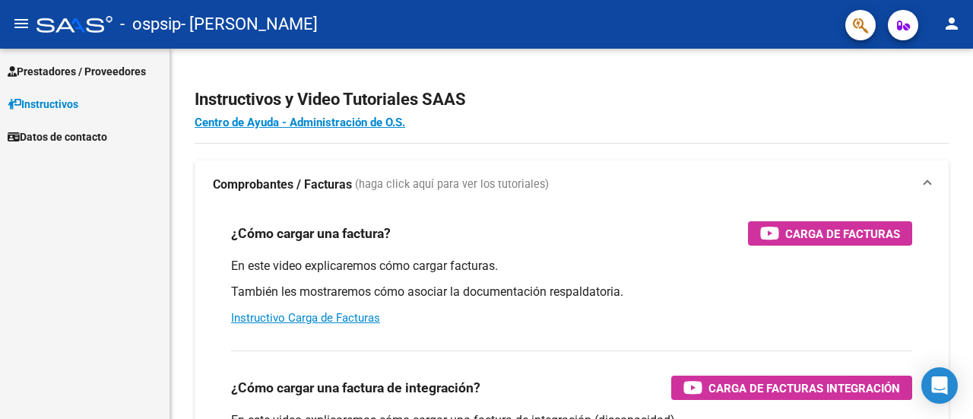
click at [45, 65] on span "Prestadores / Proveedores" at bounding box center [77, 71] width 138 height 17
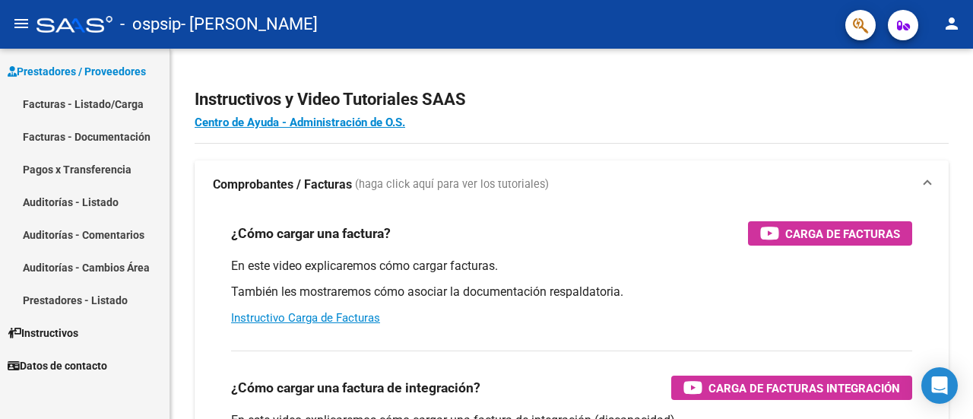
click at [120, 102] on link "Facturas - Listado/Carga" at bounding box center [85, 103] width 170 height 33
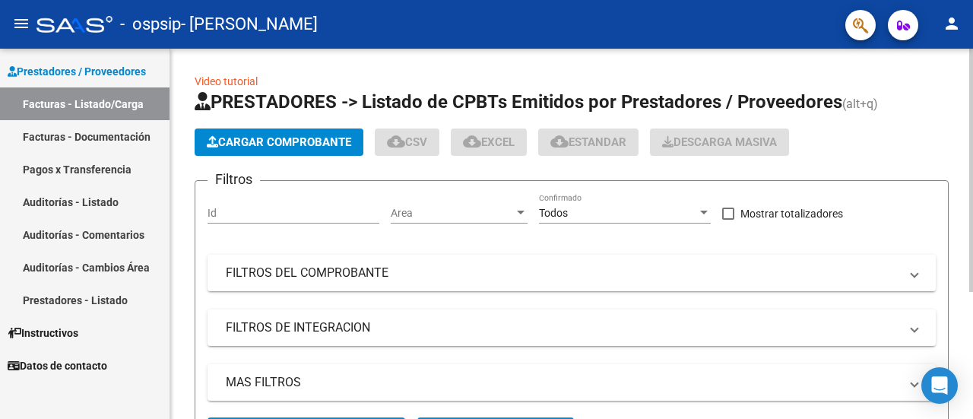
click at [343, 149] on button "Cargar Comprobante" at bounding box center [279, 142] width 169 height 27
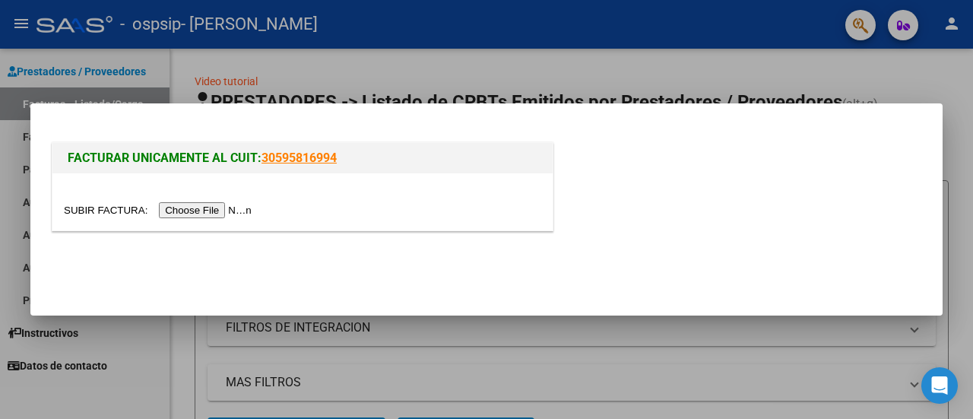
click at [256, 212] on input "file" at bounding box center [160, 210] width 192 height 16
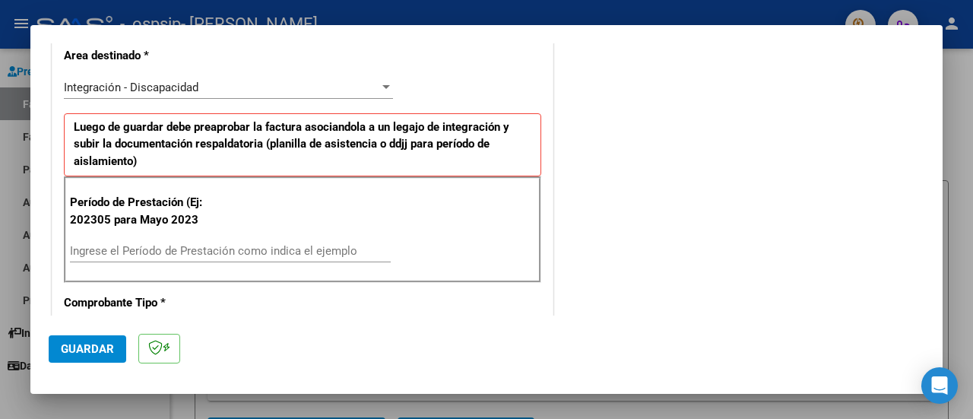
scroll to position [304, 0]
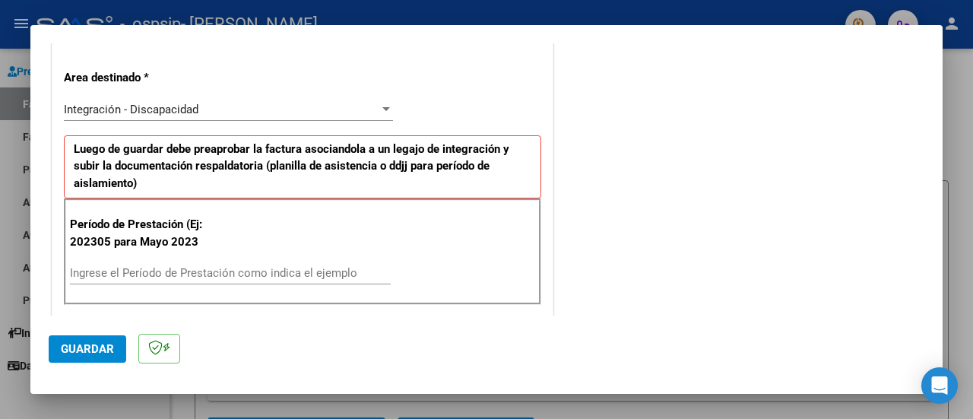
click at [240, 103] on div "Integración - Discapacidad" at bounding box center [222, 110] width 316 height 14
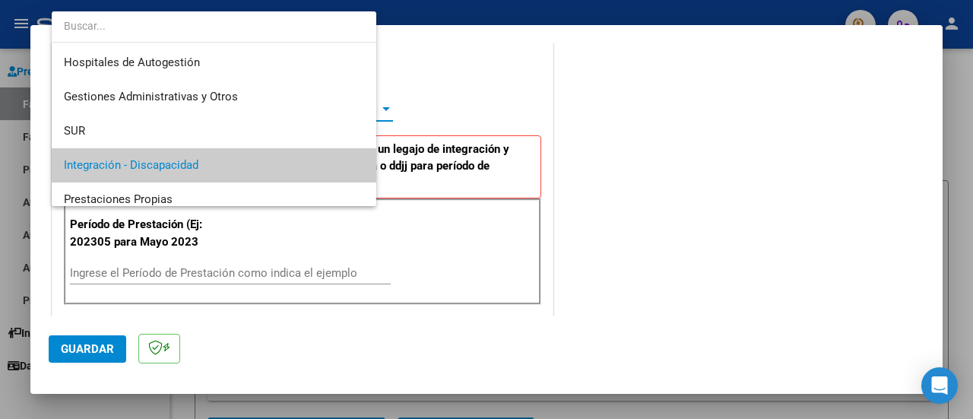
scroll to position [56, 0]
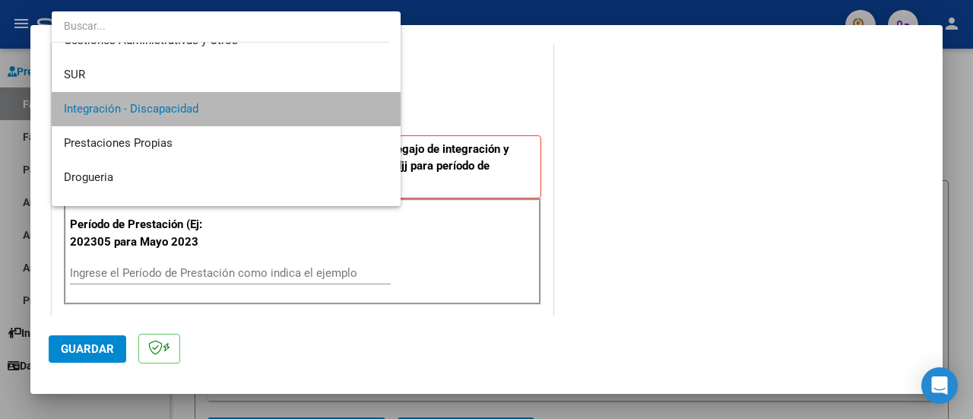
click at [240, 103] on span "Integración - Discapacidad" at bounding box center [226, 109] width 325 height 34
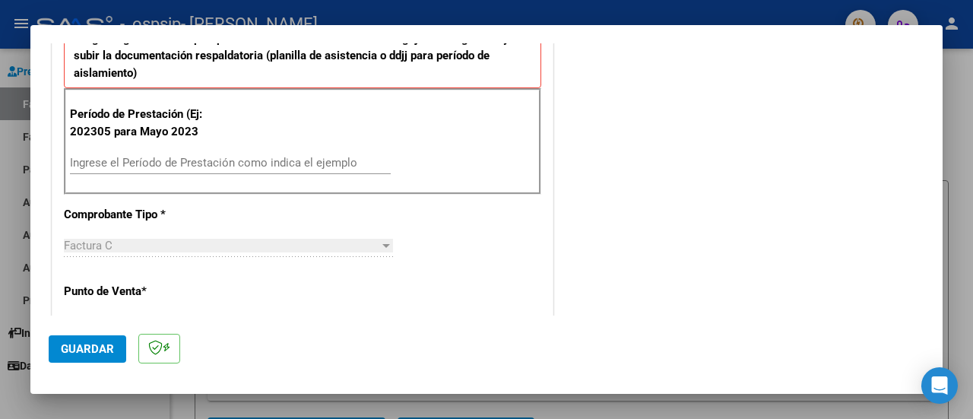
scroll to position [380, 0]
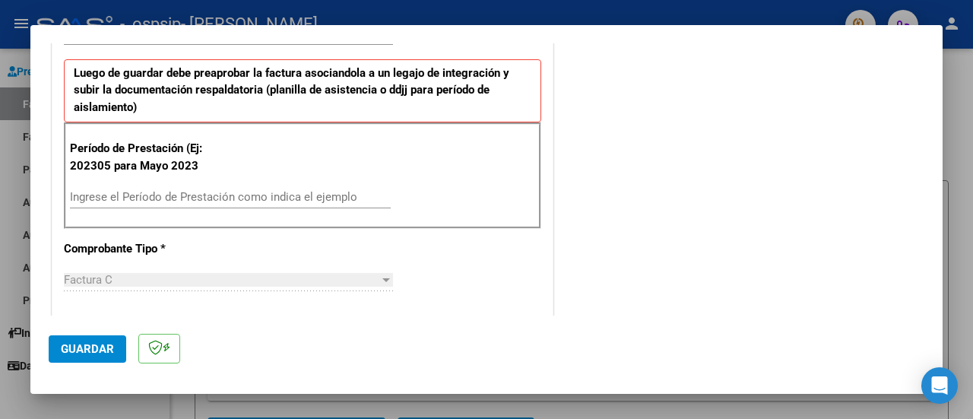
click at [202, 186] on div "Ingrese el Período de Prestación como indica el ejemplo" at bounding box center [230, 197] width 321 height 23
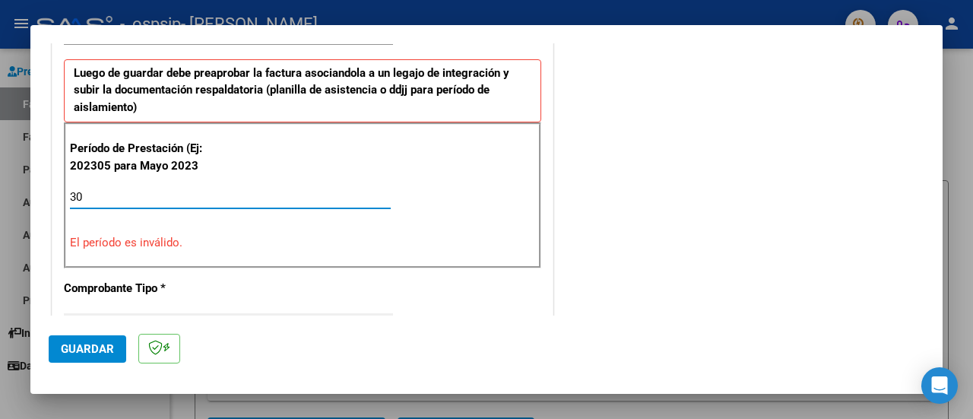
type input "3"
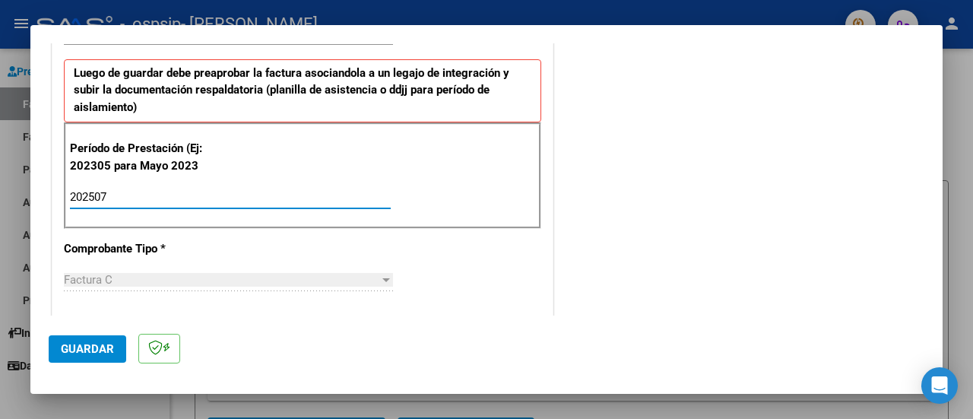
type input "202507"
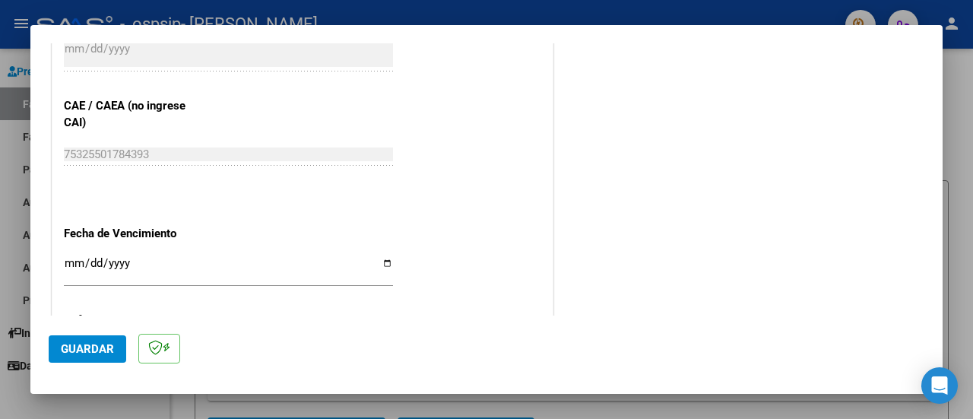
scroll to position [912, 0]
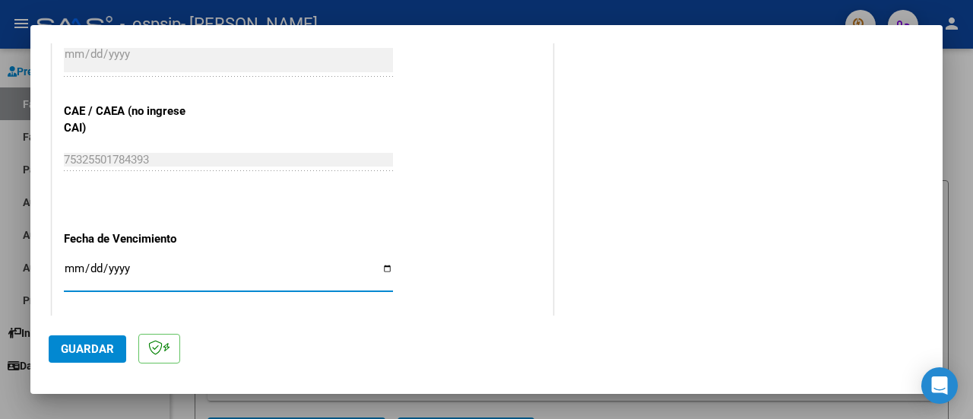
click at [382, 265] on input "Ingresar la fecha" at bounding box center [228, 274] width 329 height 24
type input "[DATE]"
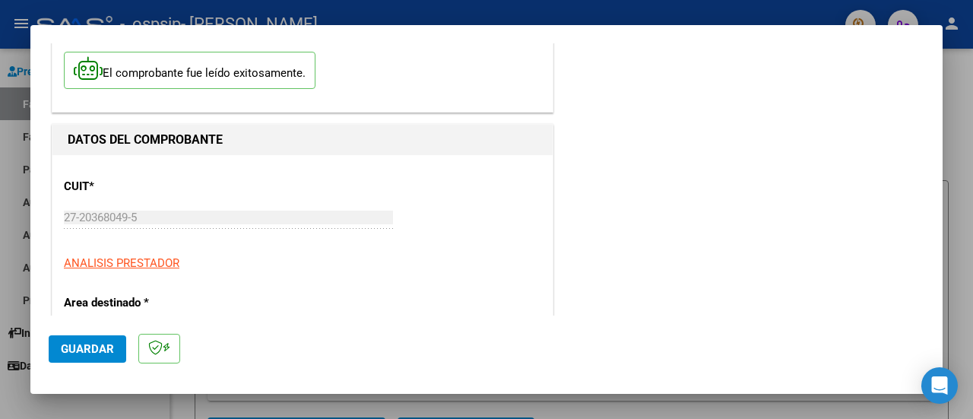
scroll to position [0, 0]
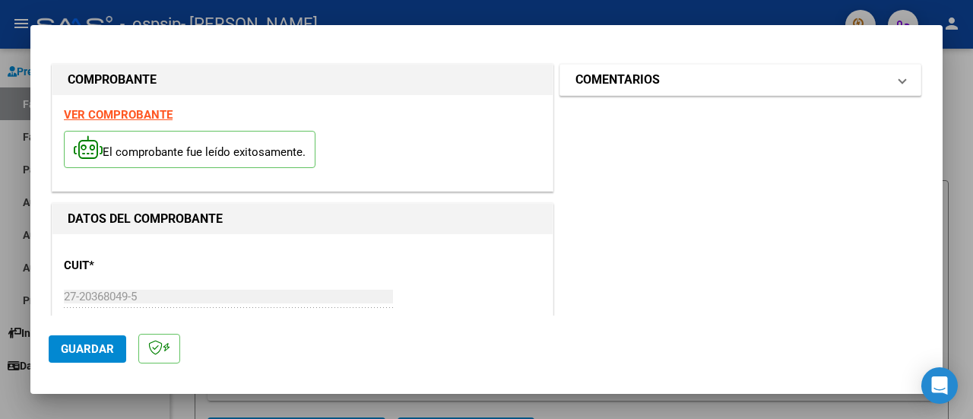
click at [637, 82] on h1 "COMENTARIOS" at bounding box center [618, 80] width 84 height 18
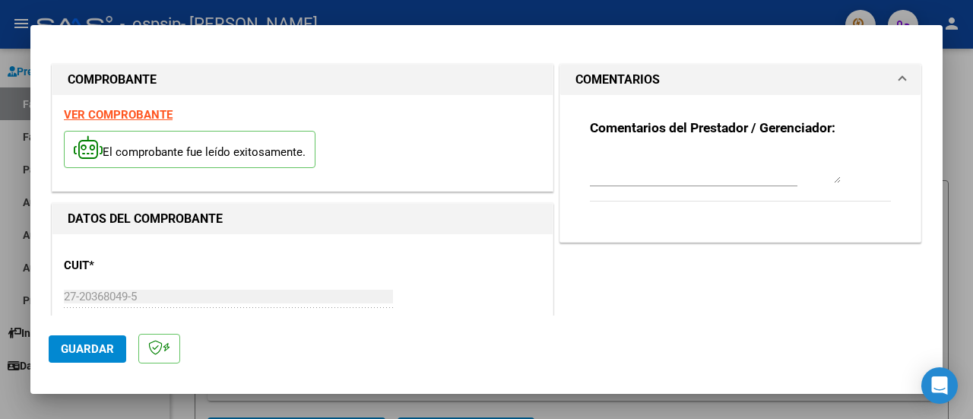
click at [636, 83] on h1 "COMENTARIOS" at bounding box center [618, 80] width 84 height 18
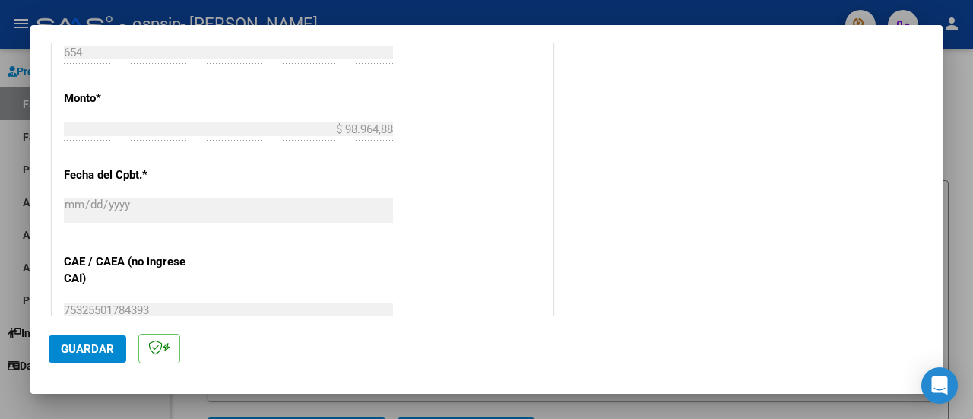
scroll to position [912, 0]
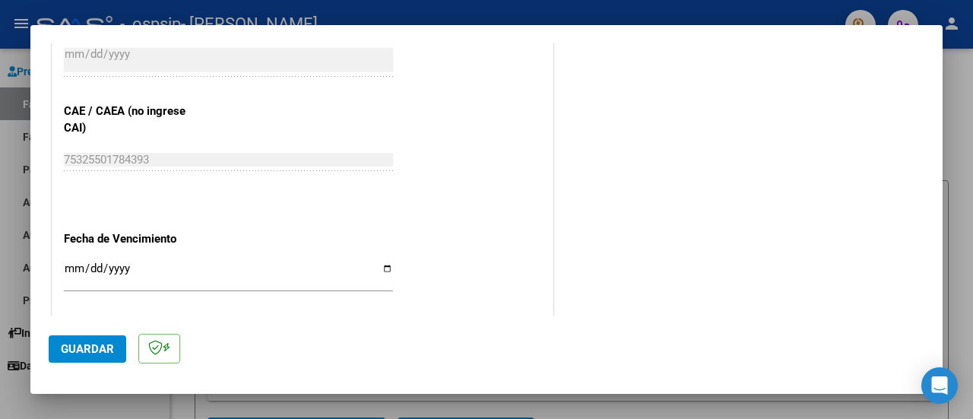
click at [101, 348] on span "Guardar" at bounding box center [87, 349] width 53 height 14
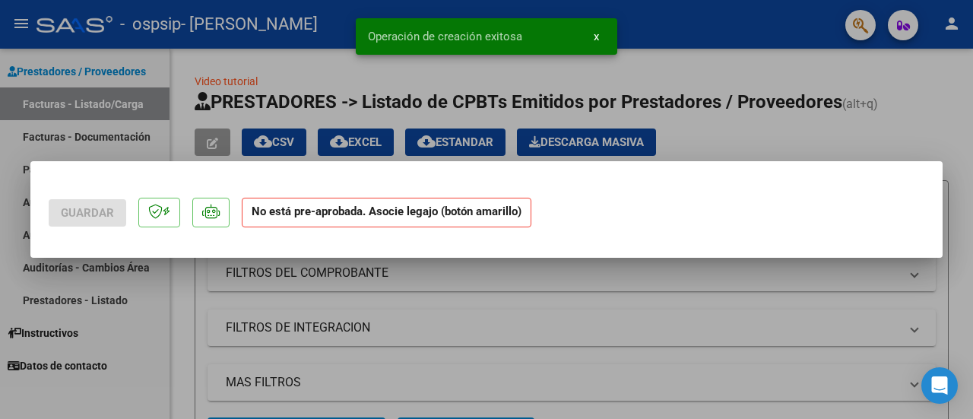
scroll to position [0, 0]
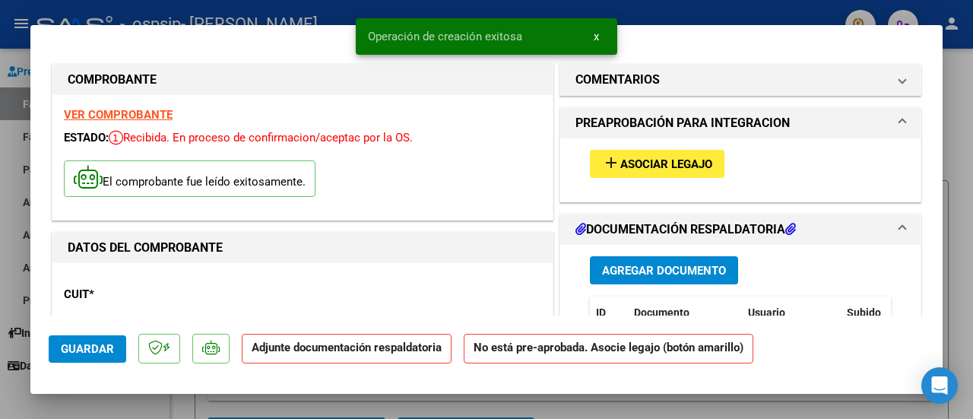
click at [611, 161] on mat-icon "add" at bounding box center [611, 163] width 18 height 18
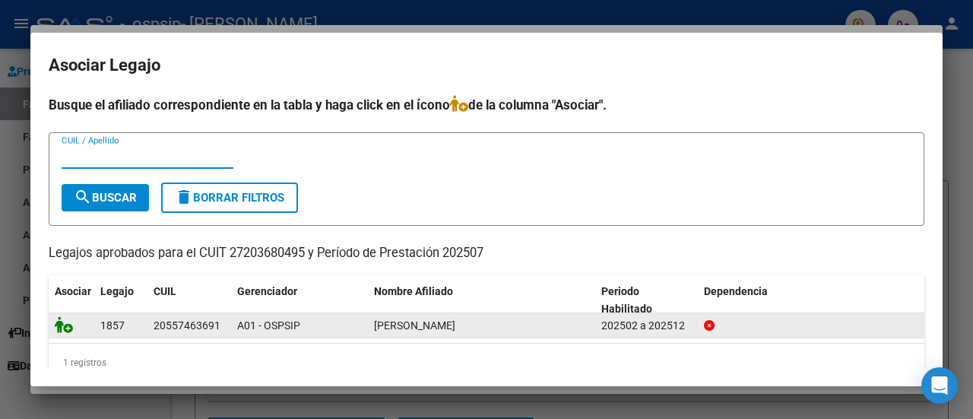
click at [70, 330] on icon at bounding box center [64, 324] width 18 height 17
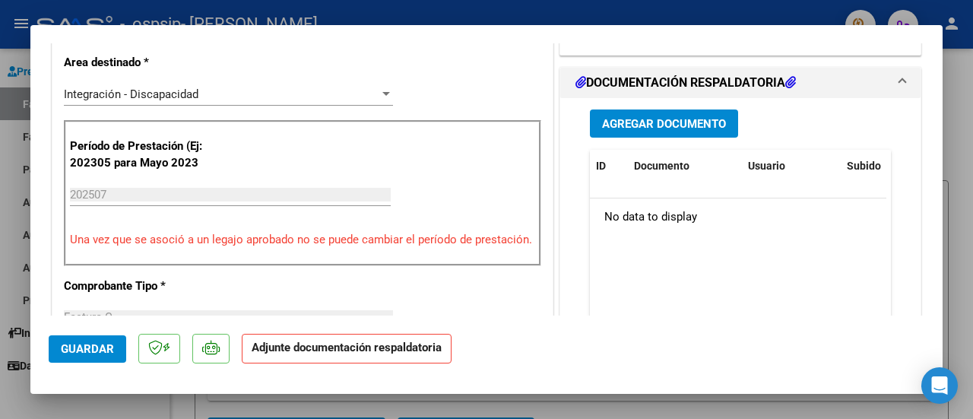
scroll to position [380, 0]
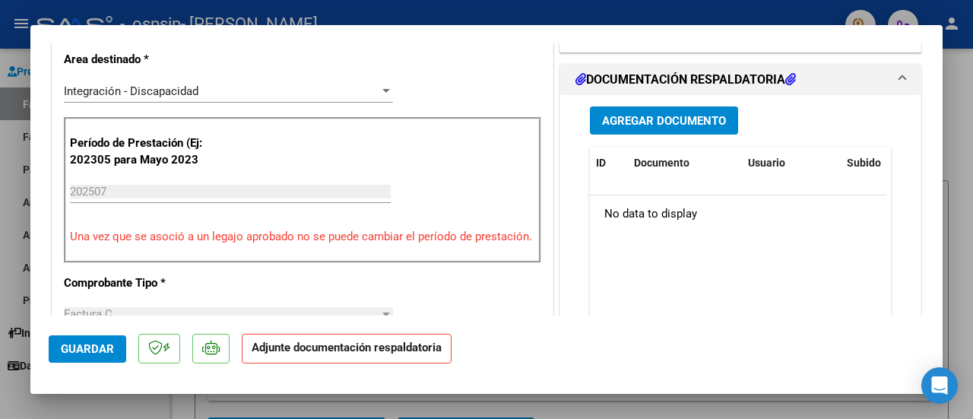
click at [696, 124] on span "Agregar Documento" at bounding box center [664, 121] width 124 height 14
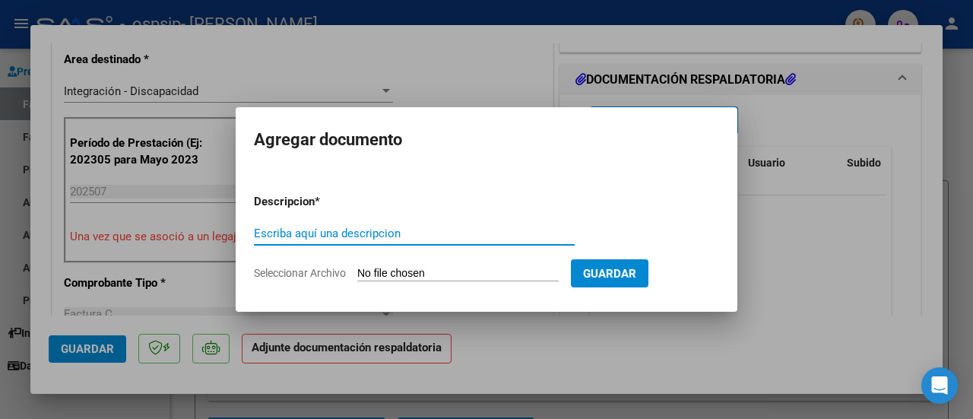
click at [475, 235] on input "Escriba aquí una descripcion" at bounding box center [414, 234] width 321 height 14
type input "PLANILLA DE ASISTENCIA"
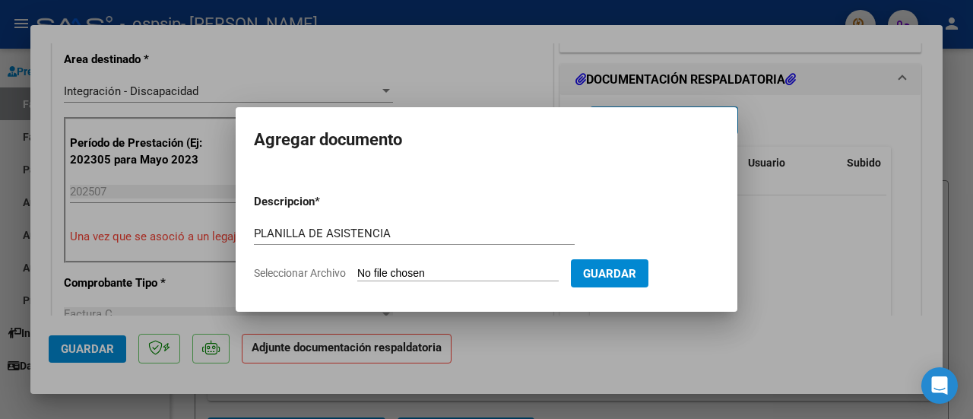
click at [408, 271] on input "Seleccionar Archivo" at bounding box center [457, 274] width 201 height 14
type input "C:\fakepath\[PERSON_NAME] psicope julio .pdf"
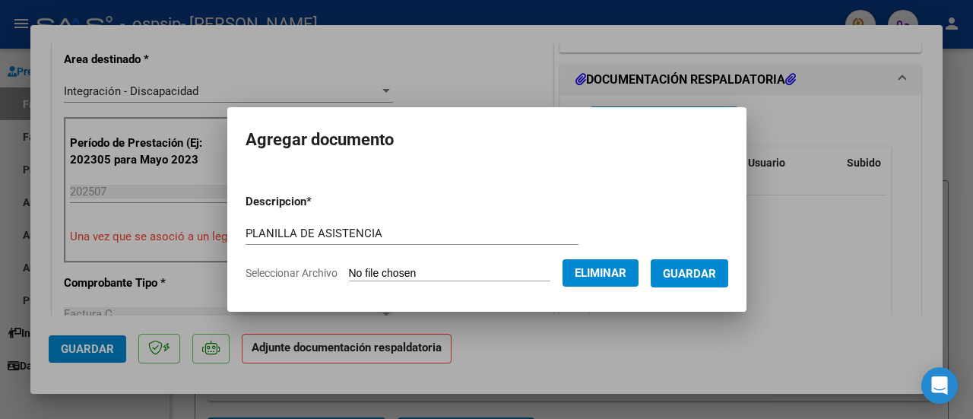
click at [700, 272] on span "Guardar" at bounding box center [689, 274] width 53 height 14
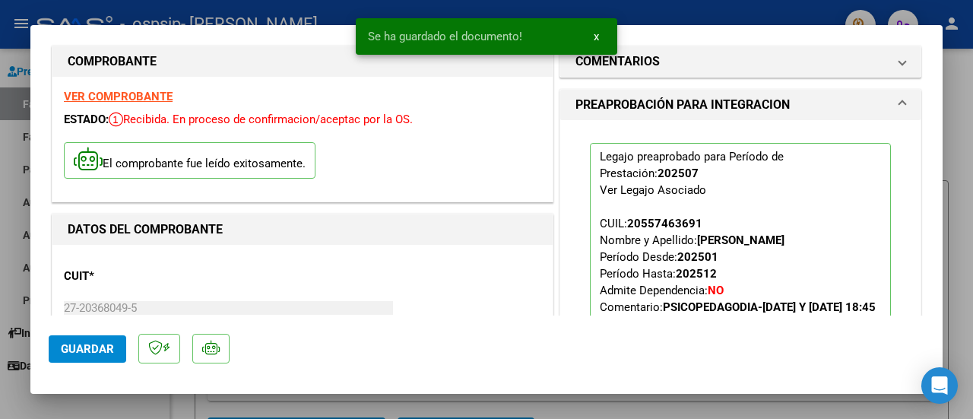
scroll to position [0, 0]
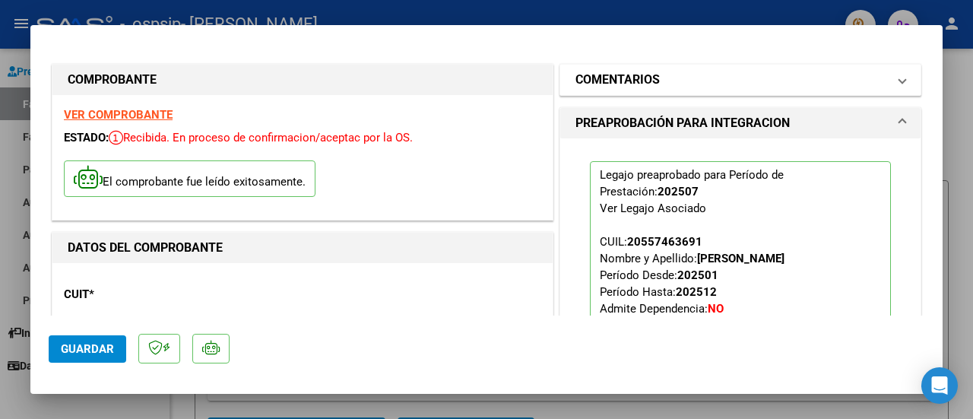
click at [607, 94] on mat-expansion-panel-header "COMENTARIOS" at bounding box center [740, 80] width 360 height 30
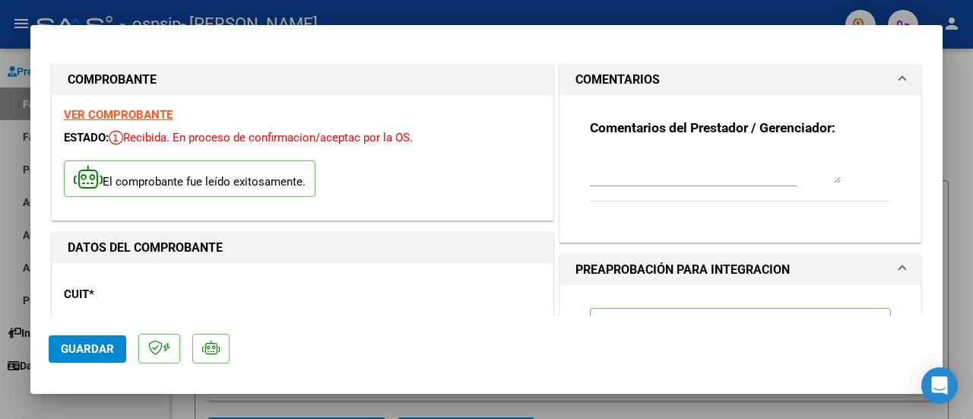
click at [608, 91] on mat-expansion-panel-header "COMENTARIOS" at bounding box center [740, 80] width 360 height 30
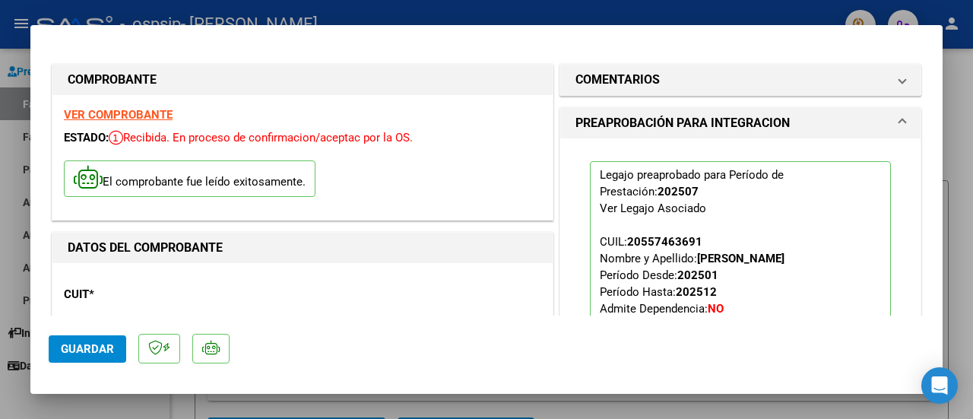
click at [100, 346] on span "Guardar" at bounding box center [87, 349] width 53 height 14
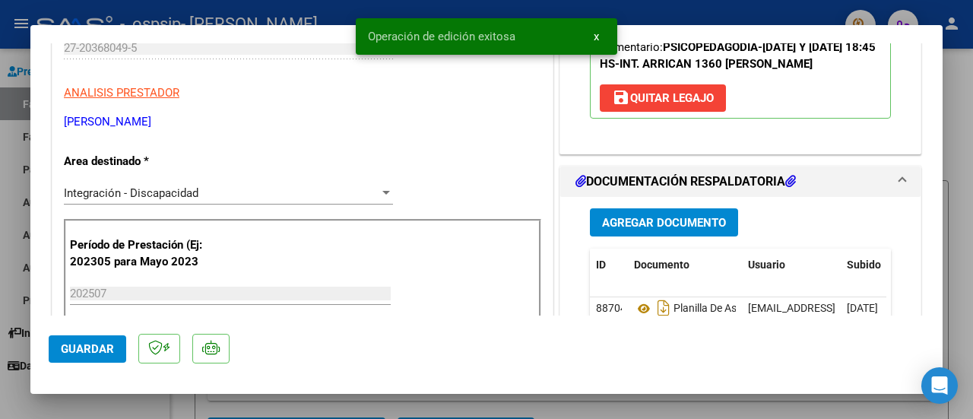
scroll to position [684, 0]
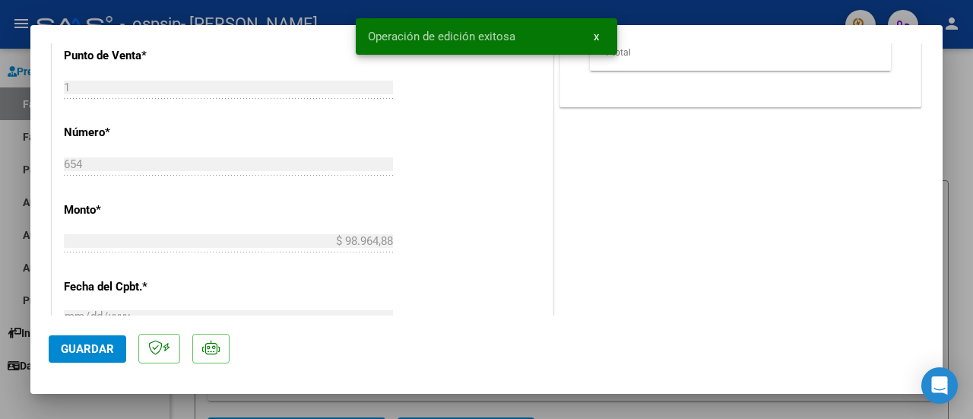
click at [68, 349] on span "Guardar" at bounding box center [87, 349] width 53 height 14
click at [614, 410] on div at bounding box center [486, 209] width 973 height 419
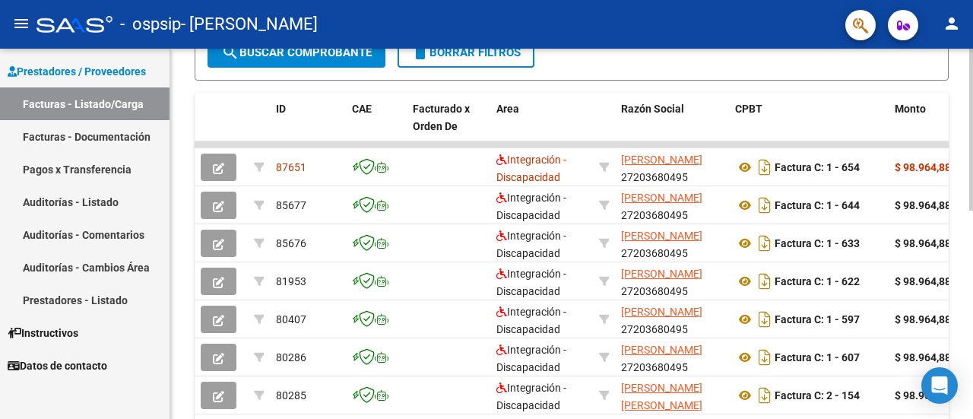
scroll to position [0, 0]
